Goal: Answer question/provide support: Share knowledge or assist other users

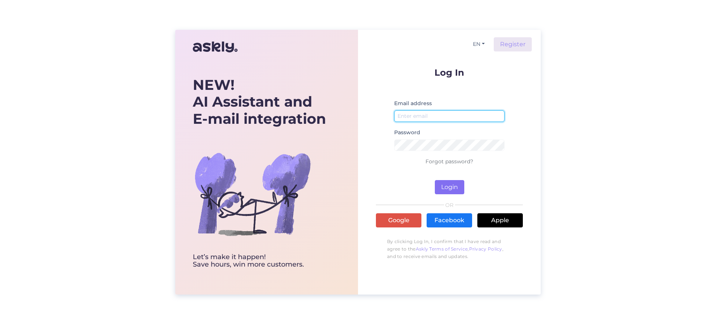
type input "[EMAIL_ADDRESS][DOMAIN_NAME]"
click at [451, 185] on button "Login" at bounding box center [449, 187] width 29 height 14
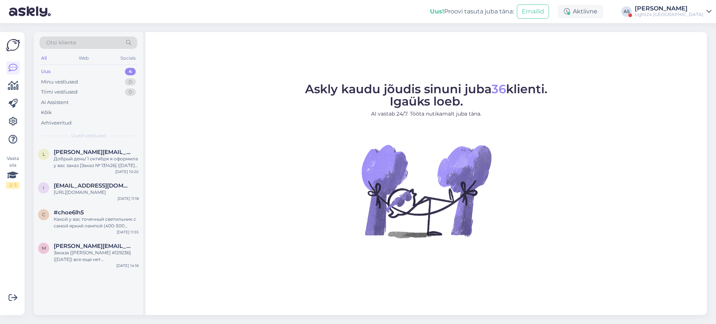
click at [686, 7] on div "[PERSON_NAME]" at bounding box center [669, 9] width 69 height 6
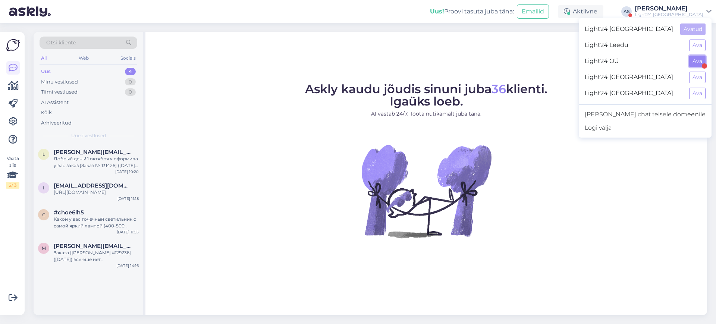
click at [697, 60] on button "Ava" at bounding box center [697, 62] width 16 height 12
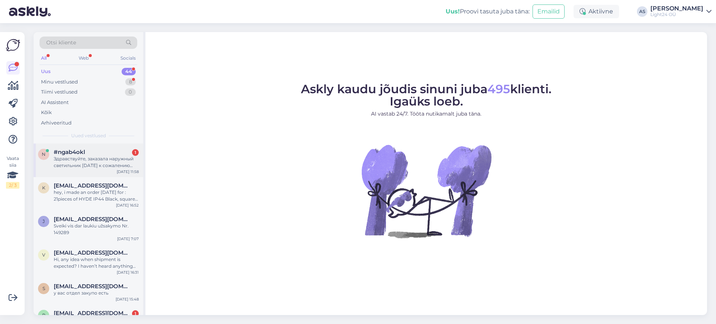
click at [85, 157] on div "Здравствуйте, заказала наружный светильник [DATE] к сожалению потеряла номер за…" at bounding box center [96, 162] width 85 height 13
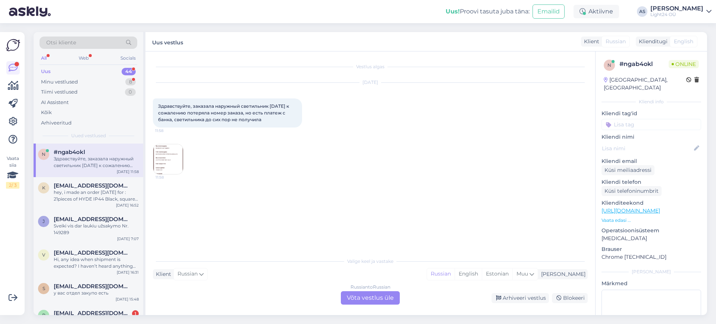
click at [168, 162] on img at bounding box center [168, 159] width 30 height 30
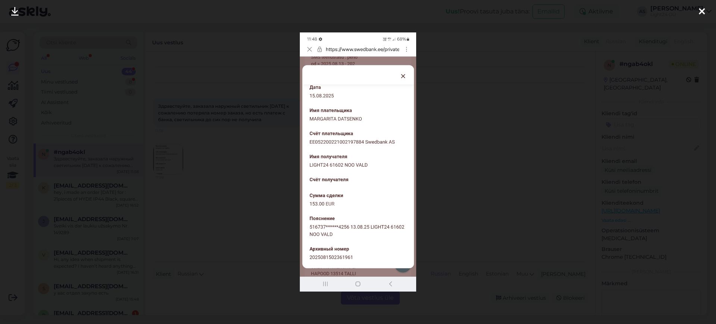
click at [541, 141] on div at bounding box center [358, 162] width 716 height 324
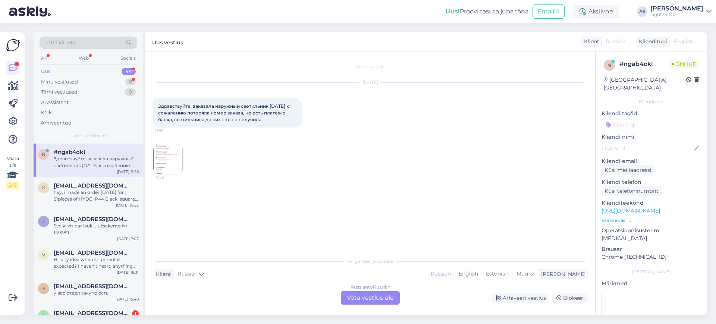
click at [369, 302] on div "Russian to Russian Võta vestlus üle" at bounding box center [370, 297] width 59 height 13
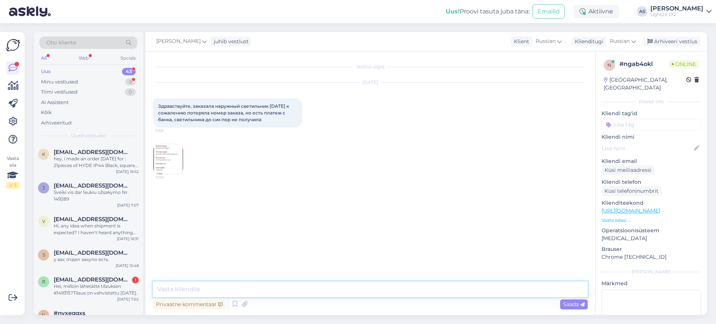
click at [200, 292] on textarea at bounding box center [370, 290] width 435 height 16
type textarea "Tere,"
click at [630, 39] on span "Russian" at bounding box center [620, 41] width 20 height 8
type input "est"
click at [588, 74] on link "Estonian" at bounding box center [606, 75] width 82 height 12
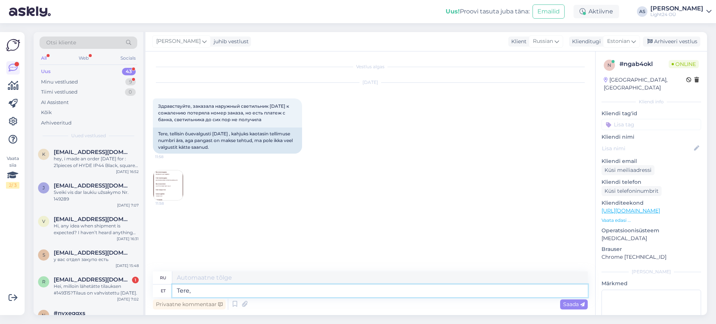
type textarea "Привет,"
click at [199, 292] on textarea "Tere," at bounding box center [380, 291] width 416 height 13
type textarea "Tere, uurin"
type textarea "Здравствуйте, я провожу исследование."
type textarea "Tere, uurin kohe"
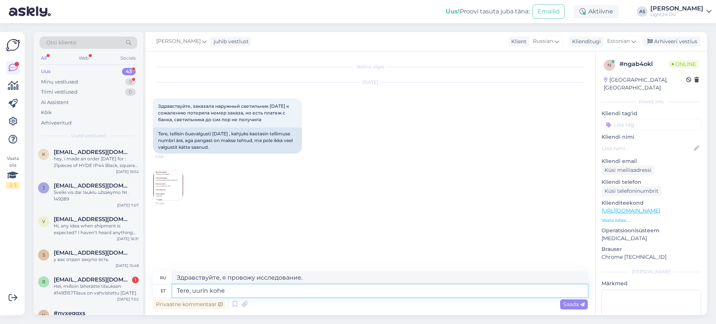
type textarea "Привет, сейчас проверю."
type textarea "Tere, uurin kohe"
click at [573, 302] on span "Saada" at bounding box center [574, 304] width 22 height 7
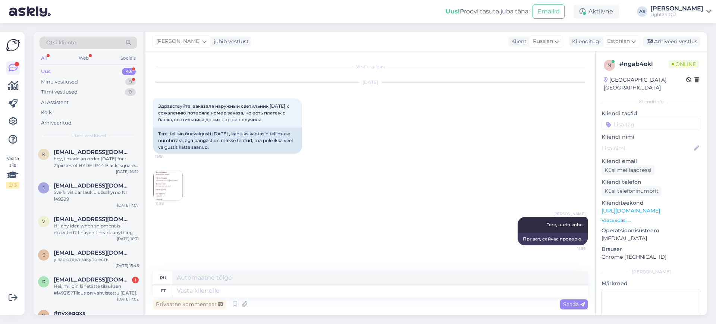
click at [167, 185] on img at bounding box center [168, 185] width 30 height 30
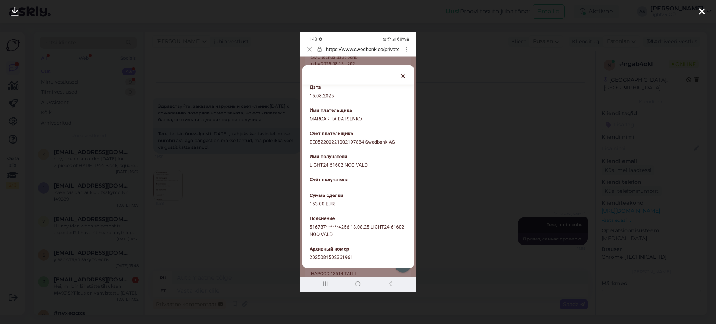
click at [560, 184] on div at bounding box center [358, 162] width 716 height 324
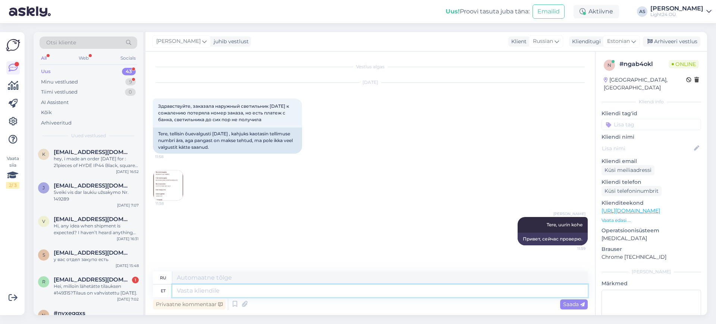
click at [204, 294] on textarea at bounding box center [380, 291] width 416 height 13
type textarea "Valgustsi o"
type textarea "Свет"
type textarea "Valgustsi on me"
type textarea "Свет есть"
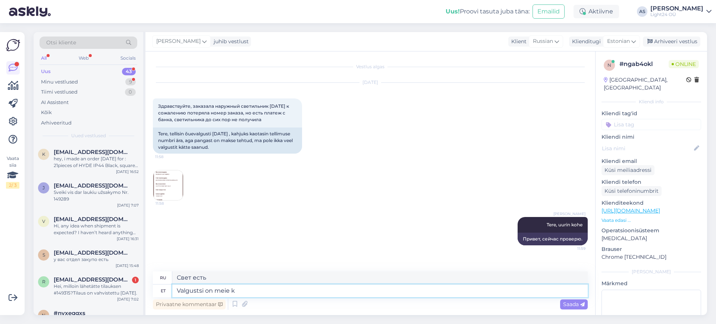
type textarea "Valgustsi on meie ko"
type textarea "Свет наш"
type textarea "Valgustsi on meie kontoris P"
type textarea "В нашем офисе горит свет."
type textarea "Valgustsi on meie kontoris [GEOGRAPHIC_DATA] [GEOGRAPHIC_DATA]"
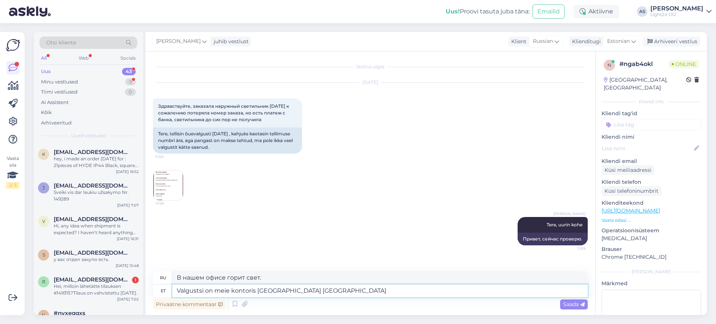
type textarea "Валгустси находится в нашем офисе в [GEOGRAPHIC_DATA]."
type textarea "Valgustsi on meie kontoris [STREET_ADDRESS]"
type textarea "Наш офис находится на [GEOGRAPHIC_DATA]."
type textarea "Valgustsi on meie kontoris [STREET_ADDRESS]."
type textarea "Наш офис находится по адресу Пярну мнт. 146."
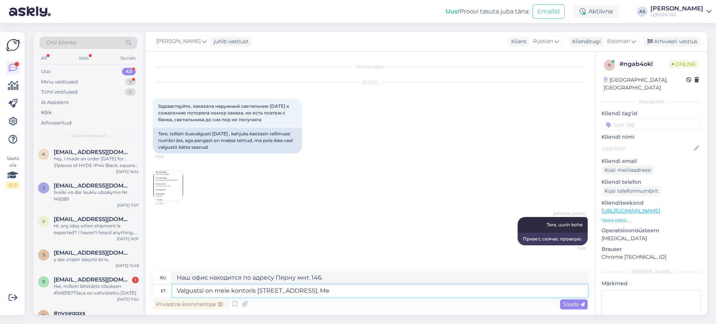
type textarea "Valgustsi on meie kontoris [STREET_ADDRESS]. Me e"
type textarea "Наш офис находится по адресу Пярну мнт. 146. Мы"
type textarea "Valgustsi on meie kontoris [STREET_ADDRESS]. Me ei sa"
type textarea "Наш офис находится по адресу Пярну мнт. 146. Мы не"
type textarea "Valgustsi on meie kontoris [STREET_ADDRESS]. Me ei saa s"
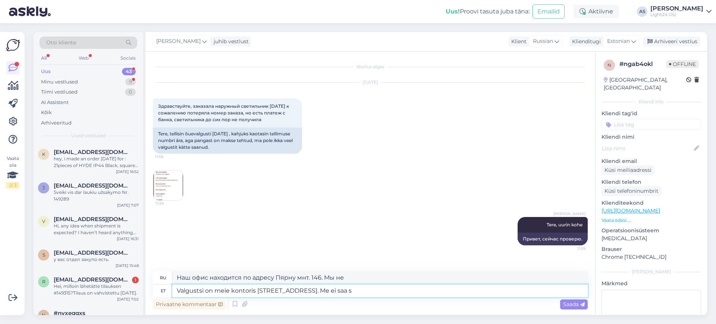
type textarea "Наш офис находится по адресу Пярну мнт. 146. Мы не можем"
type textarea "Valgustsi on meie kontoris [STREET_ADDRESS]. Me ei saa [PERSON_NAME]"
type textarea "Наш офис находится по адресу Пярну мнт. 146. Мы не можем его принять."
type textarea "Valgustsi on meie kontoris [STREET_ADDRESS]. Me ei saa seda saata pak"
type textarea "Светильник находится в нашем офисе по адресу [STREET_ADDRESS]. Мы не можем его …"
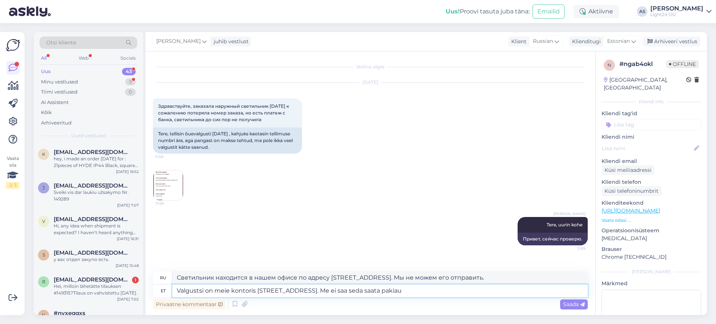
type textarea "Valgustsi on meie kontoris [STREET_ADDRESS]. Me ei saa seda saata pakiaut"
type textarea "Светильник находится в нашем офисе по адресу [STREET_ADDRESS]. Мы не можем отпр…"
type textarea "Valgustsi on meie kontoris [STREET_ADDRESS]. Me ei saa seda saata pakiautomaati…"
type textarea "Светильник находится в нашем офисе на [STREET_ADDRESS]. Мы не можем отправить е…"
type textarea "Valgustsi on meie kontoris [STREET_ADDRESS]. Me ei saa seda saata pakiautomaati…"
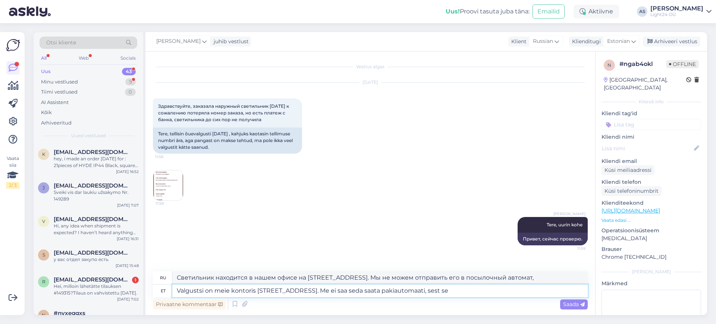
type textarea "Лампочка находится в нашем офисе на [STREET_ADDRESS]. Мы не можем отправить ее …"
type textarea "Valgustsi on meie kontoris [STREET_ADDRESS]. Me ei saa seda saata pakiautomaati…"
type textarea "«Valgustsi» находится в нашем офисе на [STREET_ADDRESS]. Мы не можем отправить …"
type textarea "Valgustsi on meie kontoris [STREET_ADDRESS]. Me ei saa seda saata pakiautomaati…"
type textarea "Светильник находится в нашем офисе на [STREET_ADDRESS]. Мы не можем отправить е…"
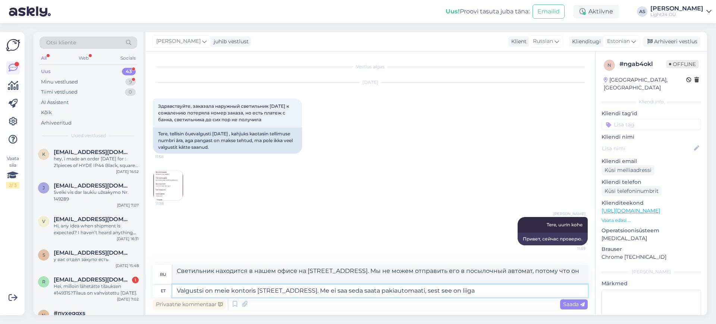
type textarea "Valgustsi on meie kontoris [STREET_ADDRESS]. Me ei saa seda saata pakiautomaati…"
type textarea "Валгусци находится в нашем офисе на [STREET_ADDRESS]. Мы не можем отправить его…"
type textarea "Valgustsi on meie kontoris [STREET_ADDRESS]. Me ei saa seda saata pakiautomaati…"
type textarea "Светильник находится в нашем офисе по адресу [STREET_ADDRESS]. Мы не можем отпр…"
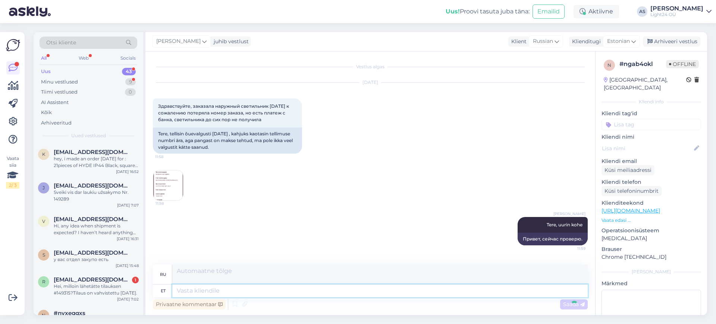
scroll to position [54, 0]
